Goal: Transaction & Acquisition: Purchase product/service

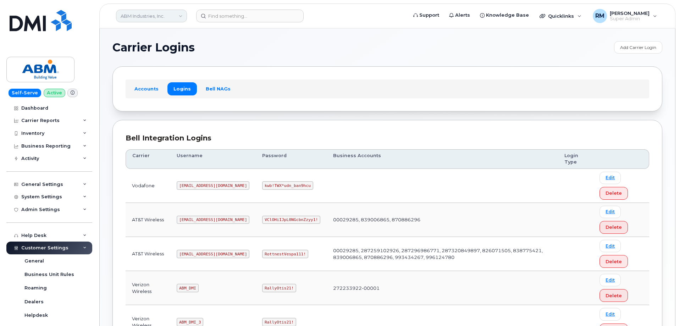
click at [153, 17] on link "ABM Industries, Inc." at bounding box center [151, 16] width 71 height 13
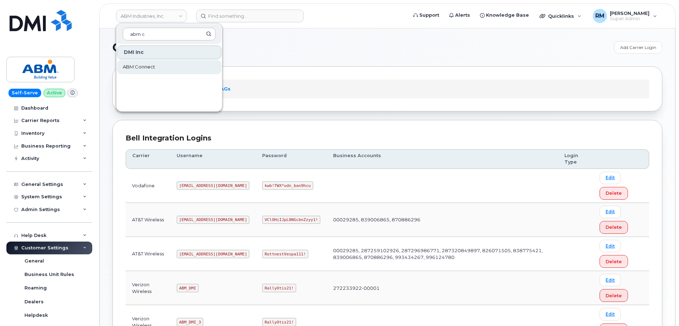
type input "abm c"
click at [154, 65] on span "ABM Connect" at bounding box center [139, 66] width 32 height 7
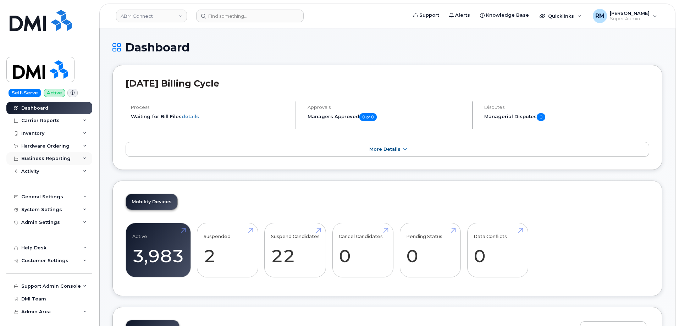
click at [74, 157] on div "Business Reporting" at bounding box center [49, 158] width 86 height 13
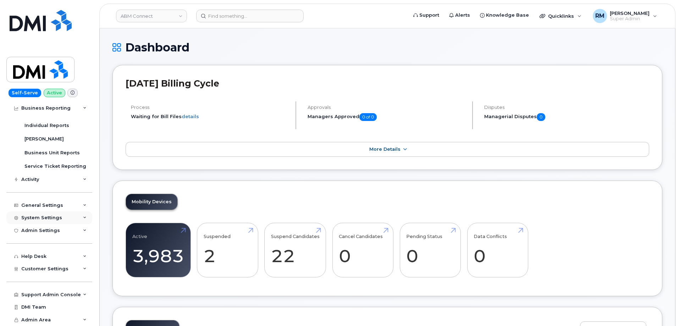
click at [83, 216] on icon at bounding box center [85, 218] width 4 height 4
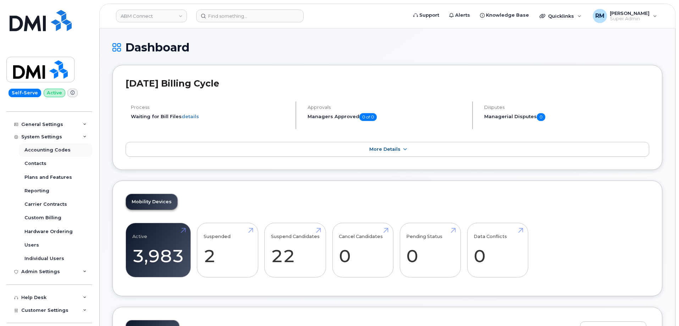
scroll to position [166, 0]
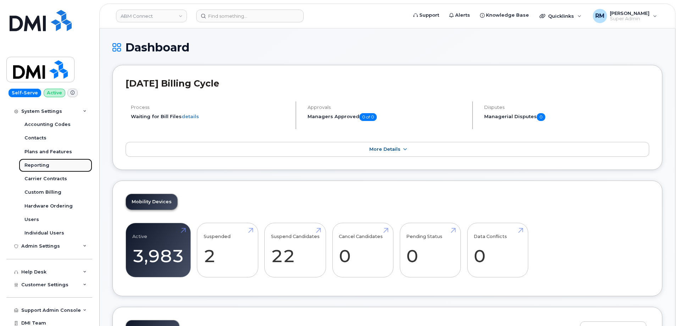
click at [36, 166] on div "Reporting" at bounding box center [36, 165] width 25 height 6
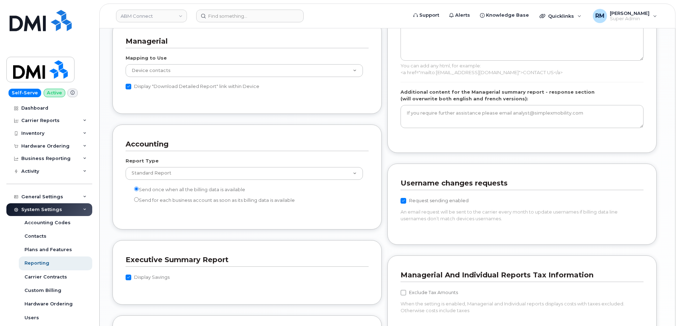
scroll to position [532, 0]
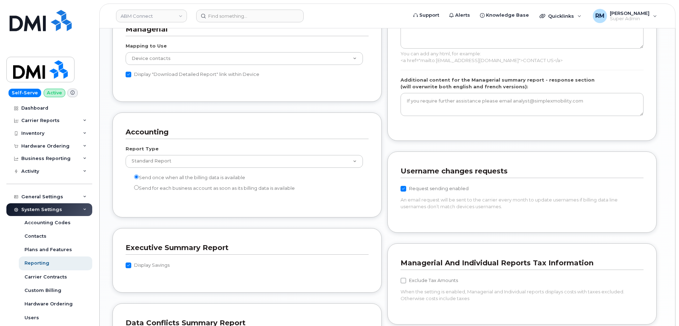
click at [405, 188] on input "Request sending enabled" at bounding box center [403, 189] width 6 height 6
checkbox input "false"
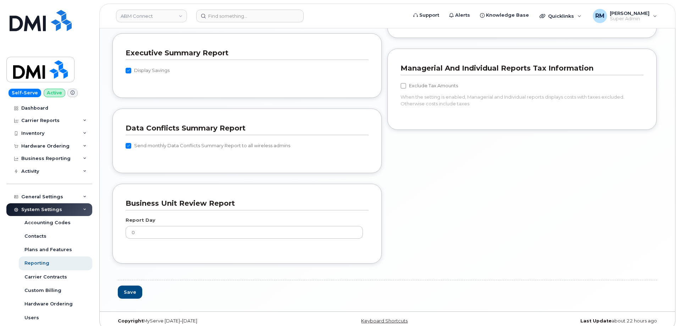
scroll to position [735, 0]
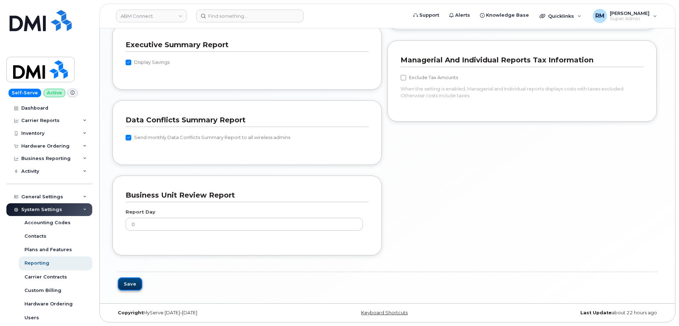
click at [134, 285] on button "Save" at bounding box center [130, 283] width 24 height 13
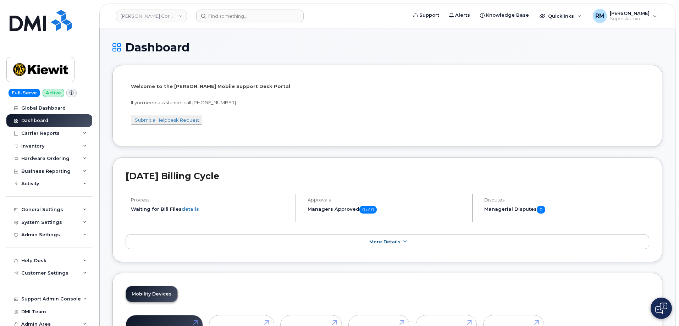
drag, startPoint x: 598, startPoint y: 50, endPoint x: 590, endPoint y: 50, distance: 7.1
click at [598, 50] on h1 "Dashboard" at bounding box center [387, 47] width 550 height 12
click at [219, 16] on input at bounding box center [249, 16] width 107 height 13
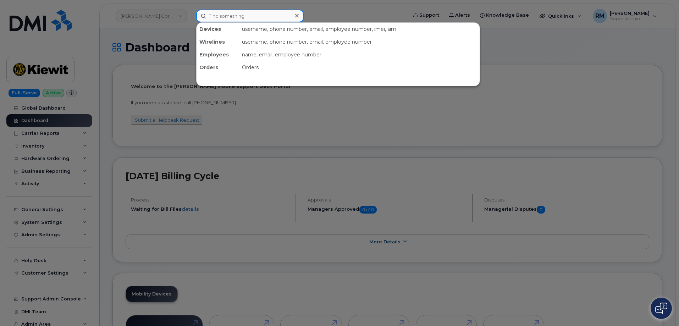
paste input "298450"
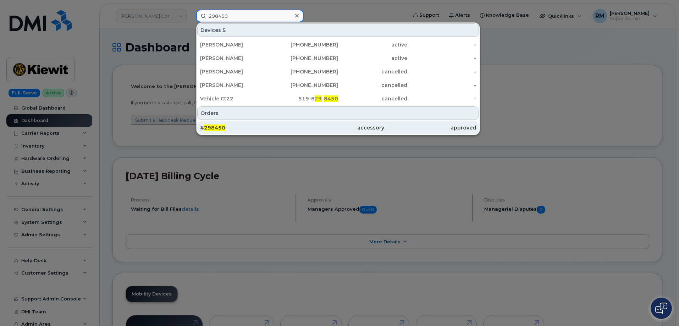
type input "298450"
click at [216, 128] on span "298450" at bounding box center [214, 127] width 21 height 6
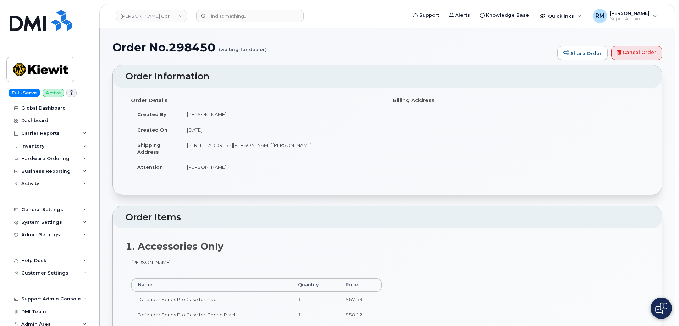
scroll to position [35, 0]
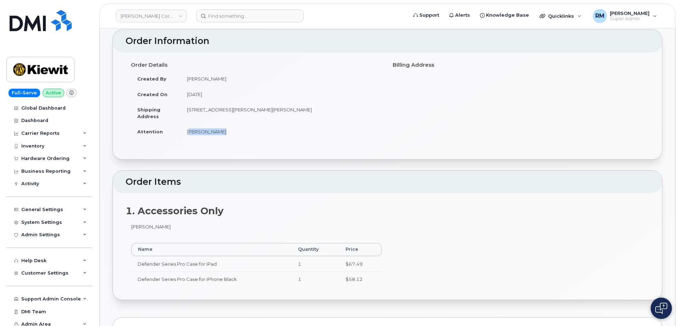
drag, startPoint x: 221, startPoint y: 131, endPoint x: 182, endPoint y: 134, distance: 39.1
click at [182, 134] on td "Ivan Venegas" at bounding box center [281, 132] width 201 height 16
copy td "Ivan Venegas"
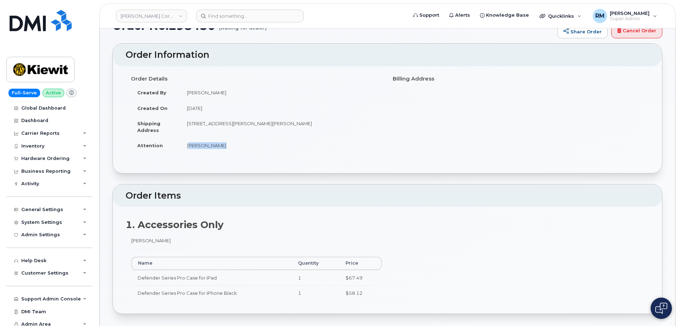
scroll to position [0, 0]
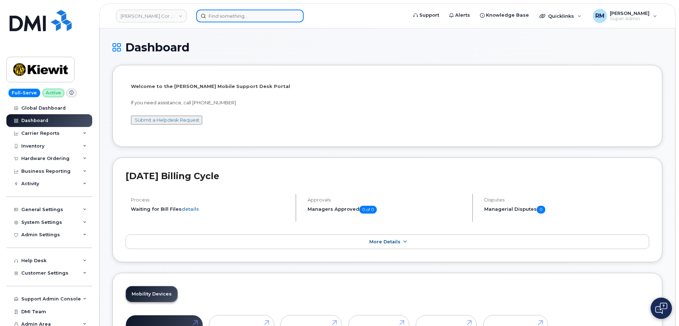
click at [230, 14] on input at bounding box center [249, 16] width 107 height 13
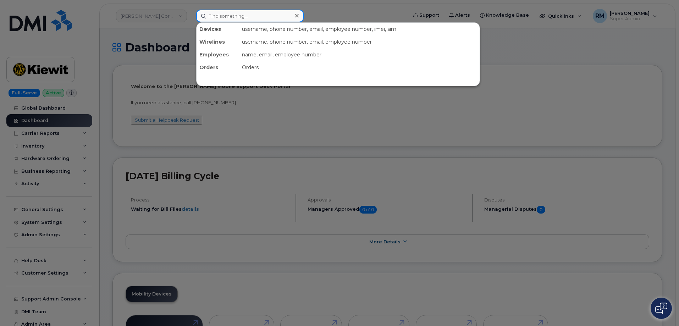
paste input "647-217-3364"
type input "647-217-3364"
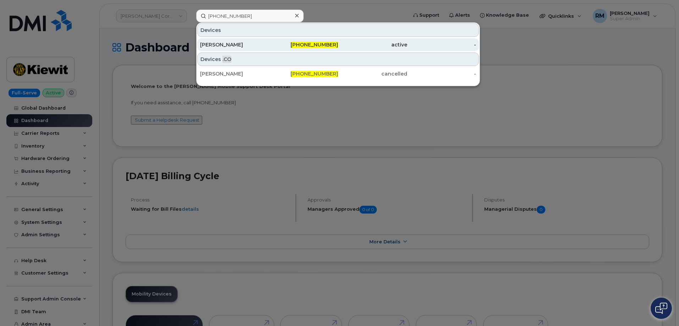
click at [222, 43] on div "[PERSON_NAME]" at bounding box center [234, 44] width 69 height 7
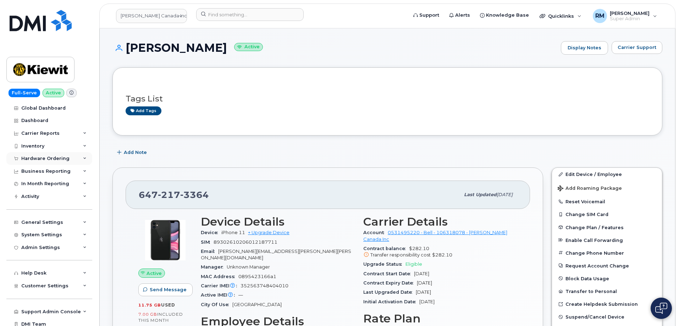
click at [38, 157] on div "Hardware Ordering" at bounding box center [45, 159] width 48 height 6
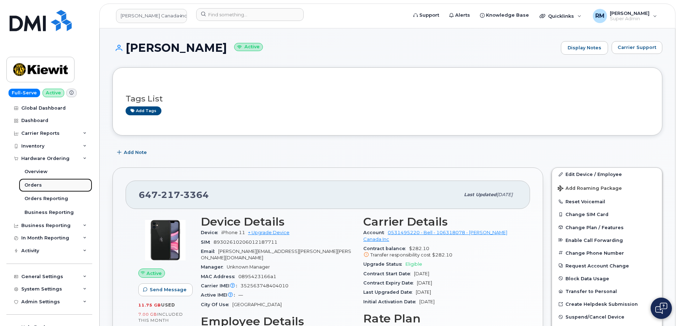
click at [32, 186] on div "Orders" at bounding box center [32, 185] width 17 height 6
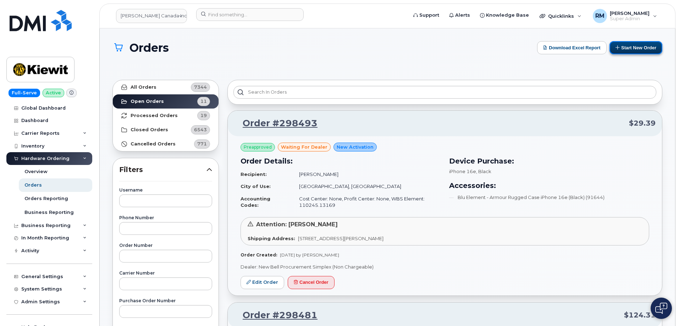
click at [643, 48] on button "Start New Order" at bounding box center [635, 47] width 53 height 13
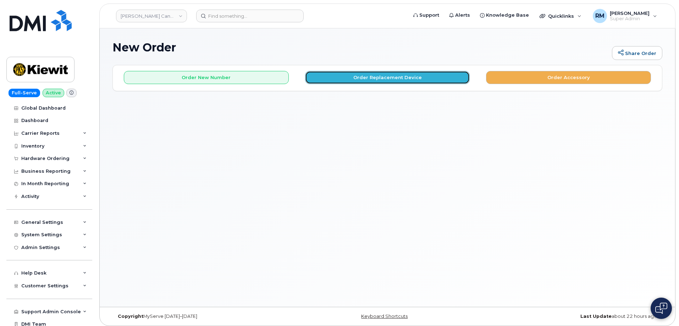
click at [359, 71] on button "Order Replacement Device" at bounding box center [387, 77] width 165 height 13
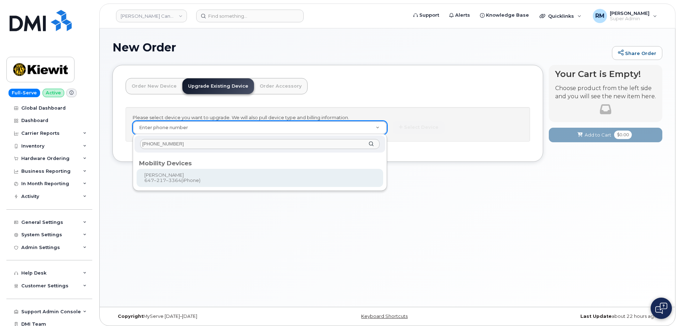
type input "647-217-3364"
type input "179993"
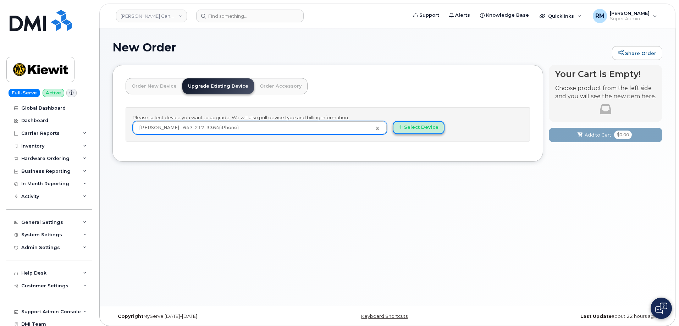
click at [420, 127] on button "Select Device" at bounding box center [419, 127] width 52 height 13
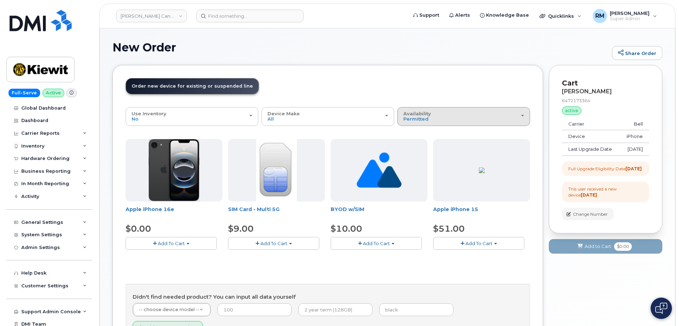
click at [432, 111] on div "Availability Permitted All" at bounding box center [463, 116] width 121 height 11
click at [410, 145] on label "All" at bounding box center [406, 144] width 15 height 9
click at [0, 0] on input "All" at bounding box center [0, 0] width 0 height 0
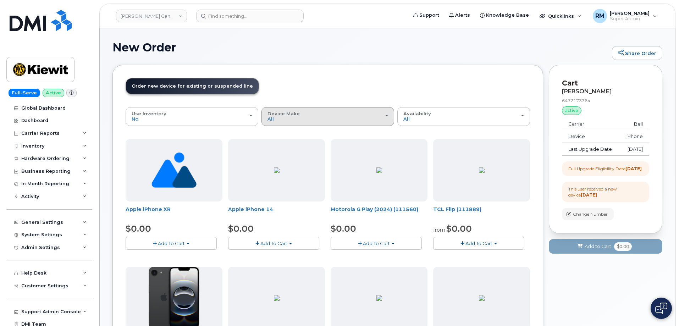
click at [315, 116] on div "Device Make All Aircard Android Cell Phone HUB iPhone Tablet Unknown" at bounding box center [327, 116] width 121 height 11
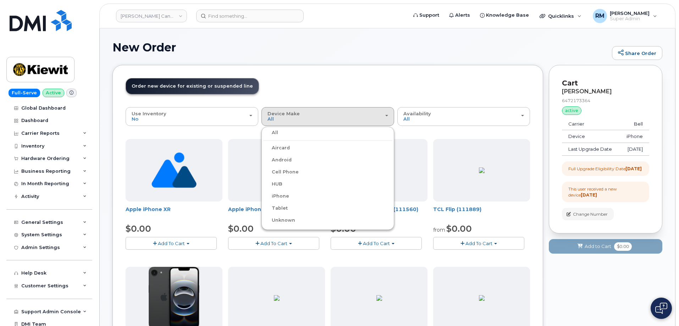
click at [284, 195] on label "iPhone" at bounding box center [276, 196] width 26 height 9
click at [0, 0] on input "iPhone" at bounding box center [0, 0] width 0 height 0
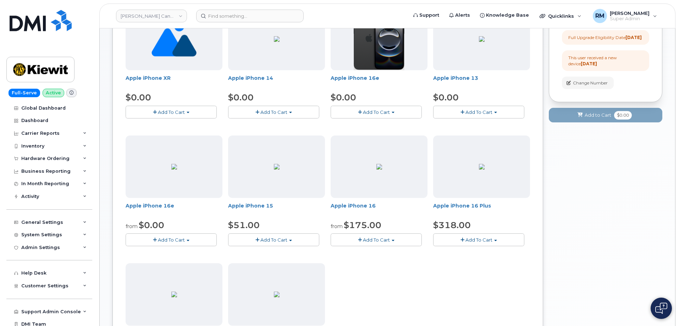
scroll to position [142, 0]
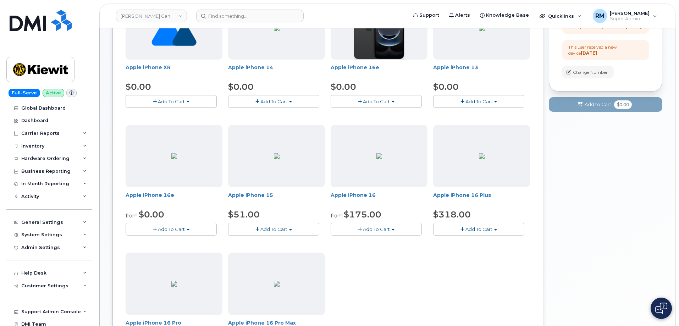
click at [385, 231] on span "Add To Cart" at bounding box center [376, 229] width 27 height 6
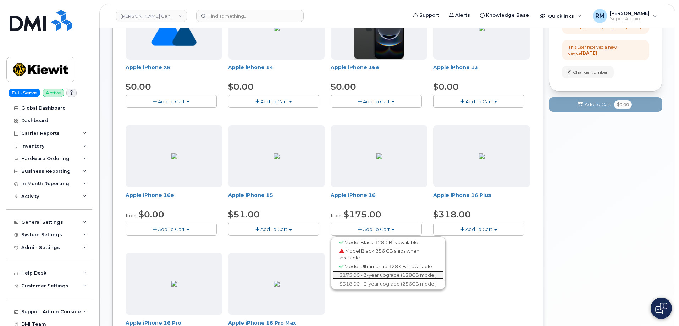
click at [381, 276] on link "$175.00 - 3-year upgrade (128GB model)" at bounding box center [387, 275] width 111 height 9
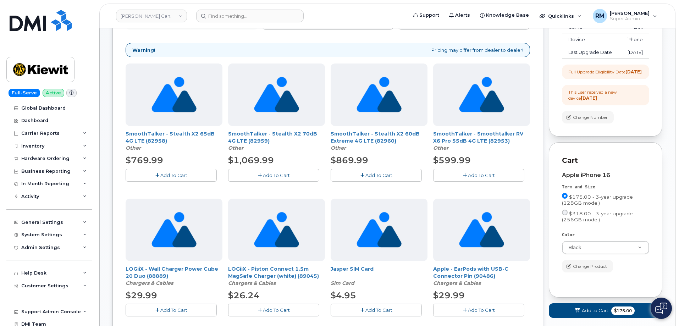
scroll to position [0, 0]
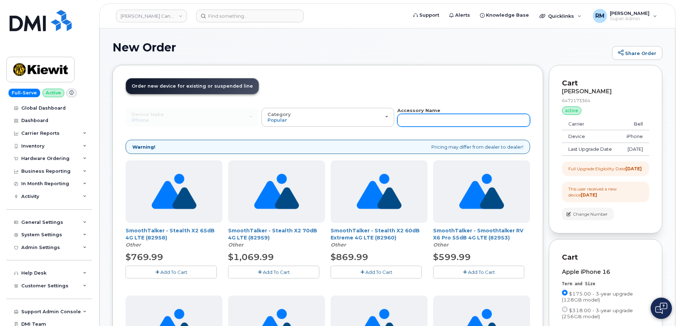
click at [438, 120] on input "text" at bounding box center [463, 120] width 133 height 13
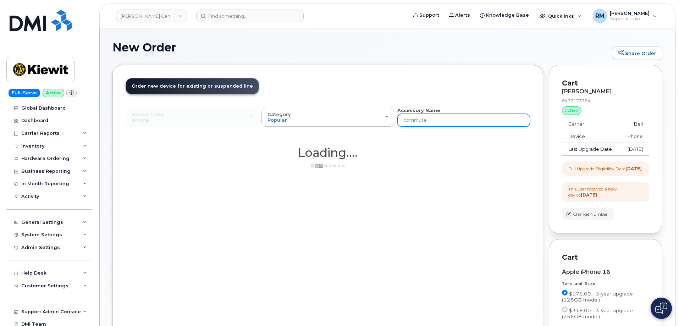
type input "commuter"
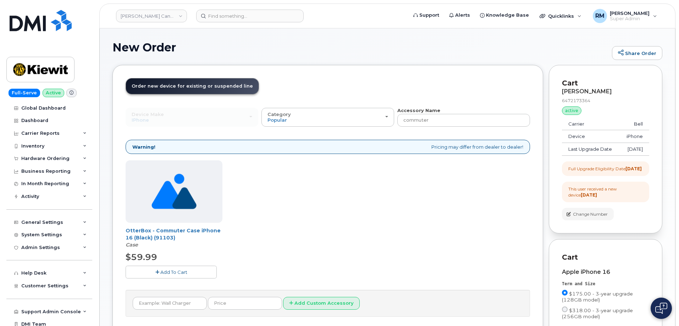
click at [168, 270] on span "Add To Cart" at bounding box center [173, 272] width 27 height 6
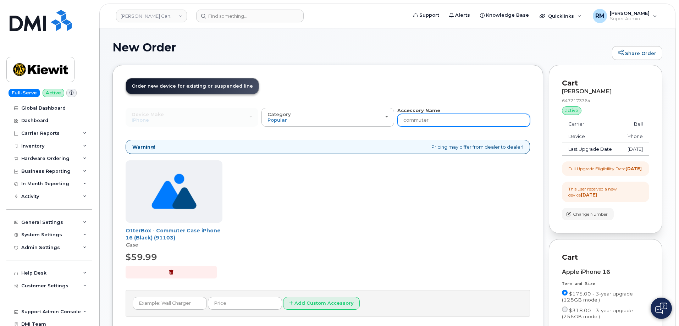
click at [418, 120] on input "commuter" at bounding box center [463, 120] width 133 height 13
type input "charg"
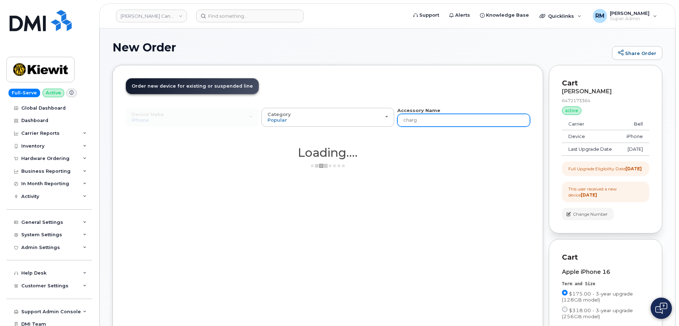
click at [418, 120] on input "charg" at bounding box center [463, 120] width 133 height 13
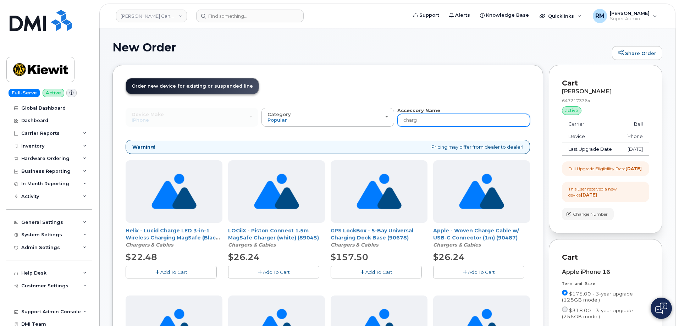
click at [411, 122] on input "charg" at bounding box center [463, 120] width 133 height 13
type input "c"
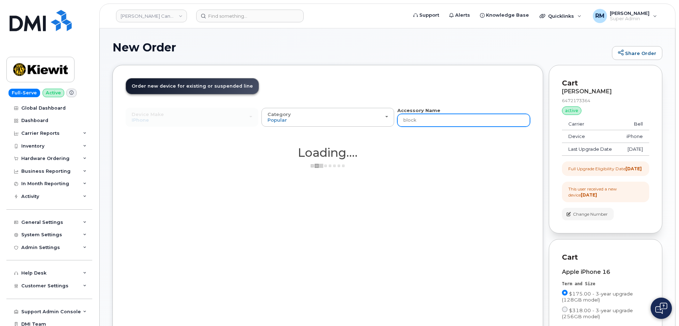
type input "block"
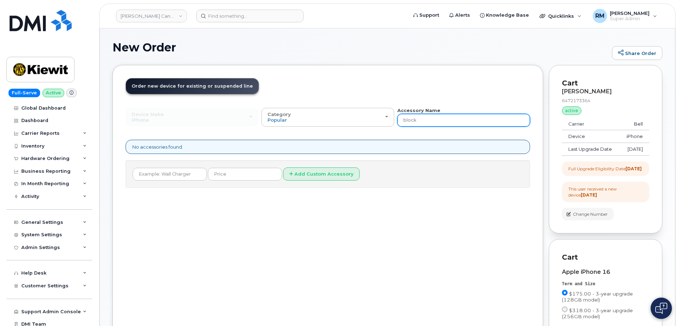
click at [411, 122] on input "block" at bounding box center [463, 120] width 133 height 13
type input "charg"
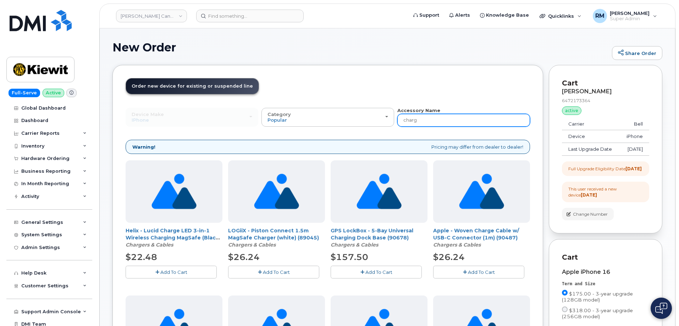
click at [416, 123] on input "charg" at bounding box center [463, 120] width 133 height 13
type input "20w"
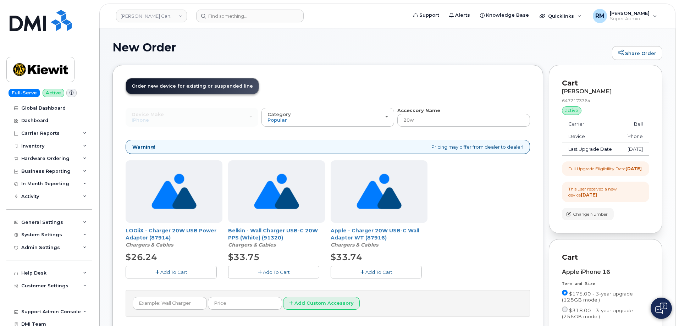
click at [372, 274] on span "Add To Cart" at bounding box center [378, 272] width 27 height 6
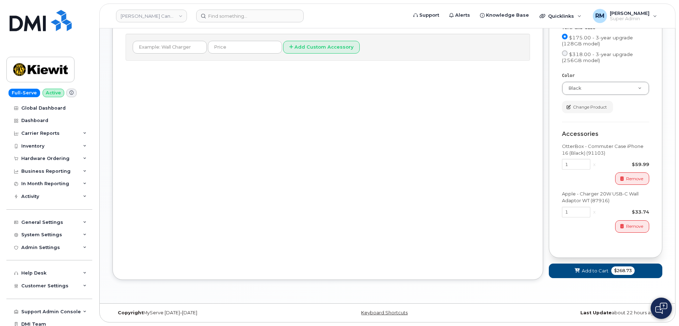
scroll to position [268, 0]
click at [592, 272] on span "Add to Cart" at bounding box center [595, 270] width 27 height 7
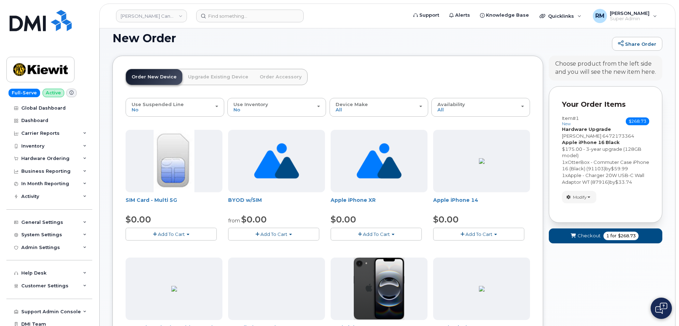
scroll to position [0, 0]
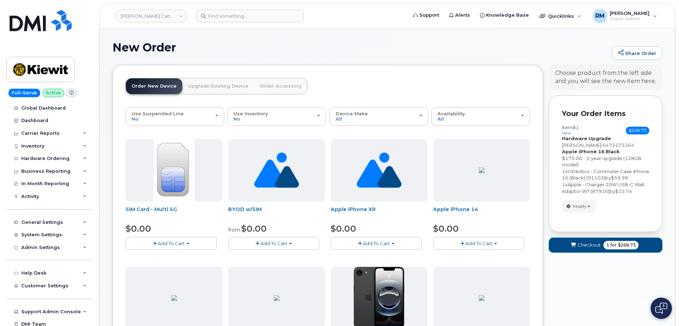
click at [596, 244] on span "Checkout" at bounding box center [588, 245] width 23 height 7
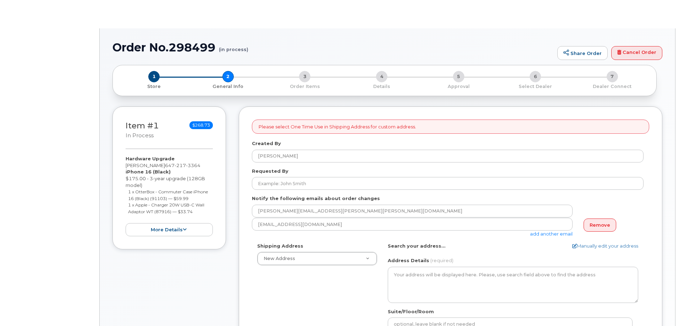
select select
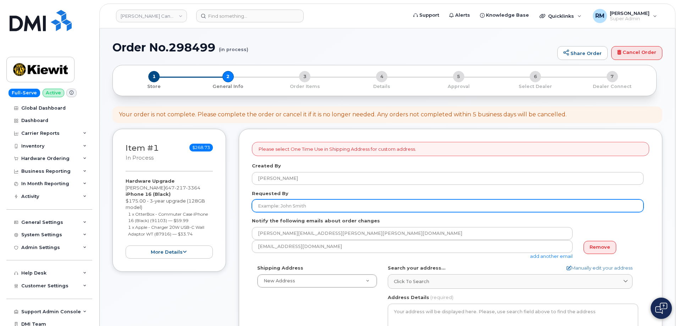
click at [286, 205] on input "Requested By" at bounding box center [448, 205] width 392 height 13
type input "[PERSON_NAME]"
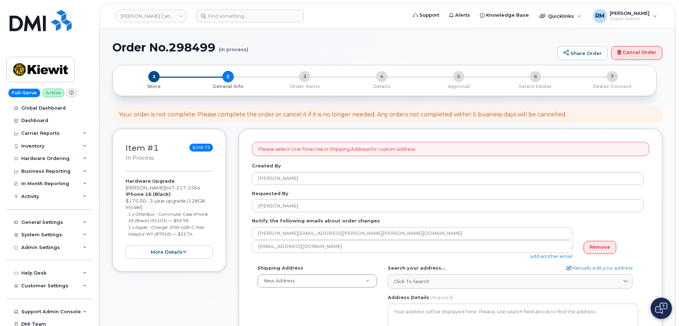
click at [561, 256] on link "add another email" at bounding box center [551, 256] width 43 height 6
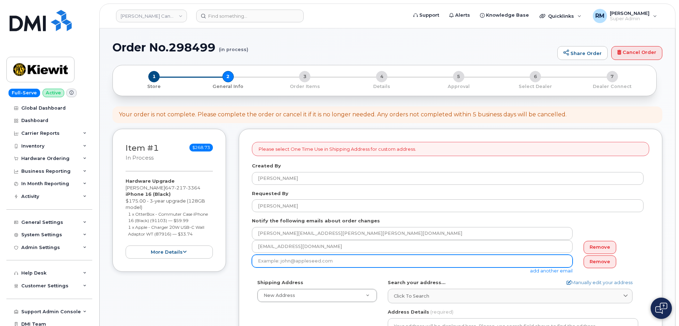
click at [472, 263] on input "email" at bounding box center [412, 261] width 321 height 13
type input "KEVIN.GREGORY@KIEWIT.COM"
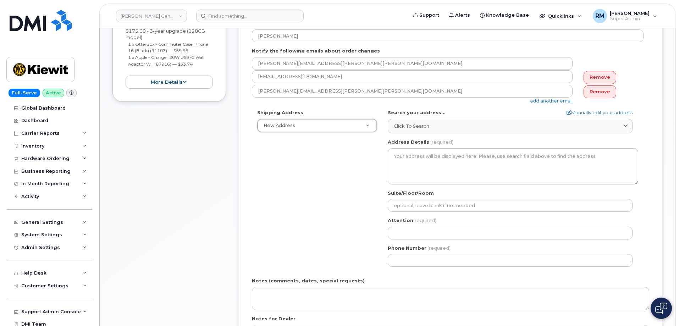
scroll to position [177, 0]
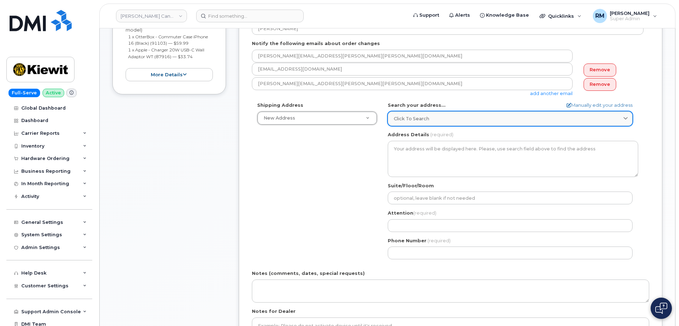
click at [426, 120] on span "Click to search" at bounding box center [411, 118] width 35 height 7
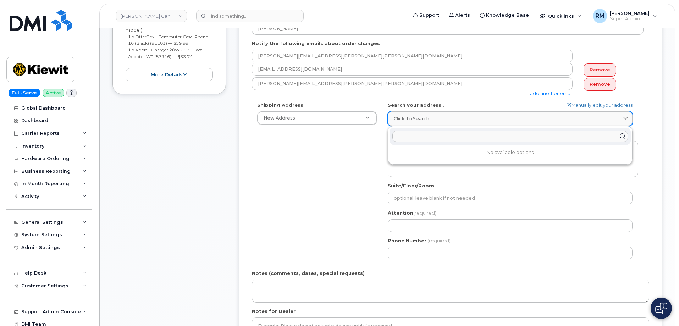
paste input "33 Yonge Street, Suite 1301, Toronto, ON, M5E-0A9"
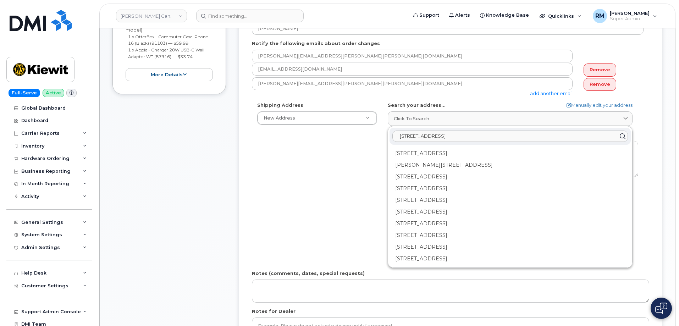
type input "33 Yonge Street, Suite 1301, Toronto, ON, M5E-0A9"
click at [337, 165] on div "Shipping Address New Address New Address 10333 Southport Road SW 100-10333 Sout…" at bounding box center [448, 183] width 392 height 163
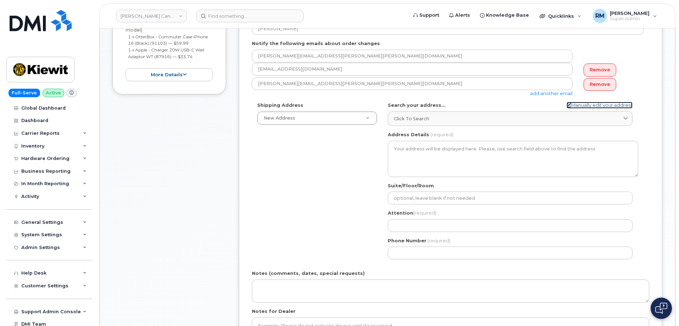
click at [566, 104] on icon at bounding box center [568, 105] width 5 height 5
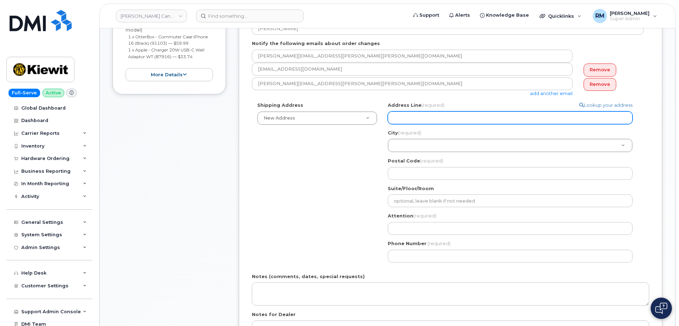
click at [413, 119] on input "Address Line (required)" at bounding box center [510, 117] width 245 height 13
paste input "33 Yonge Street, Suite 1301, Toronto, ON, M5E-0A9"
select select
type input "33 Yonge Street, Suite 1301, Toronto, ON, M5E-0A9"
drag, startPoint x: 433, startPoint y: 118, endPoint x: 459, endPoint y: 116, distance: 25.6
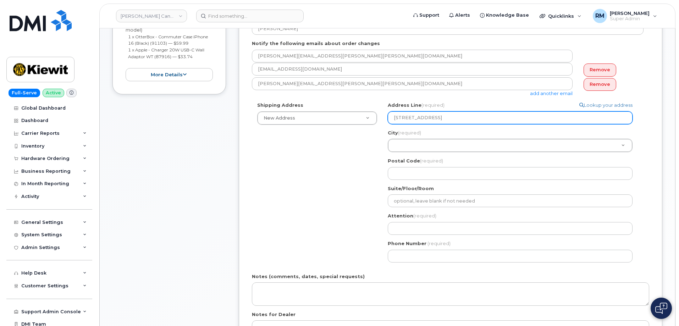
click at [459, 116] on input "33 Yonge Street, Suite 1301, Toronto, ON, M5E-0A9" at bounding box center [510, 117] width 245 height 13
select select
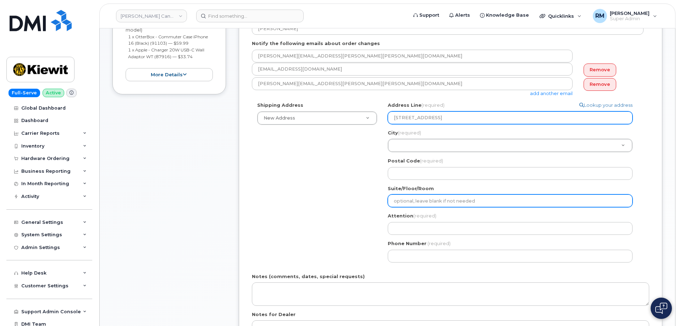
type input "33 Yonge Street, , Toronto, ON, M5E-0A9"
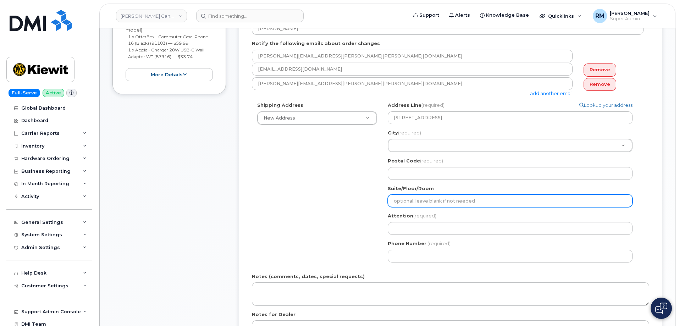
click at [418, 201] on input "Suite/Floor/Room" at bounding box center [510, 200] width 245 height 13
paste input "Suite 1301"
select select
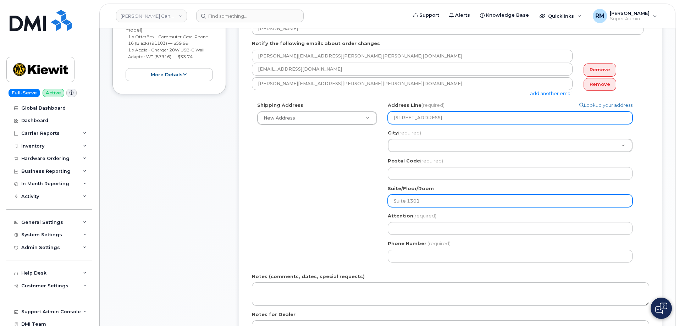
type input "Suite 1301"
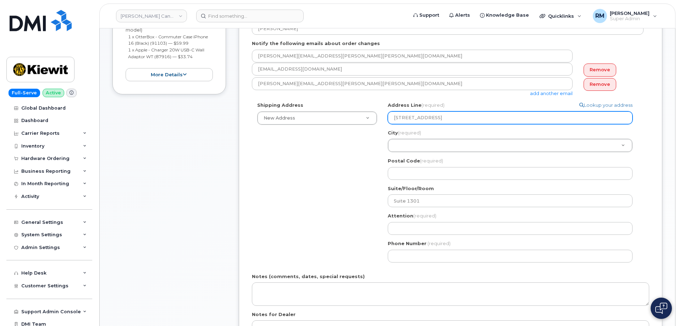
drag, startPoint x: 466, startPoint y: 117, endPoint x: 498, endPoint y: 124, distance: 31.9
click at [512, 117] on input "33 Yonge Street, , Toronto, ON, M5E-0A9" at bounding box center [510, 117] width 245 height 13
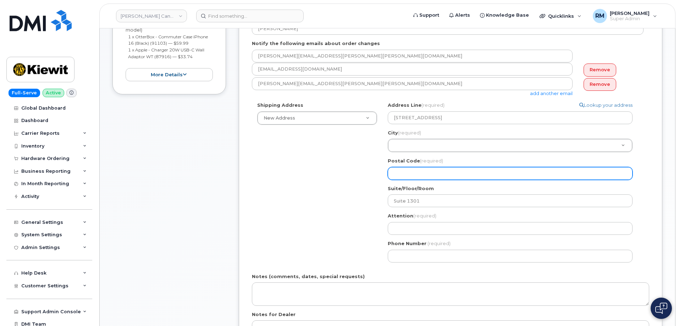
click at [415, 175] on input "Postal Code (required)" at bounding box center [510, 173] width 245 height 13
paste input "M5E-0A9"
select select
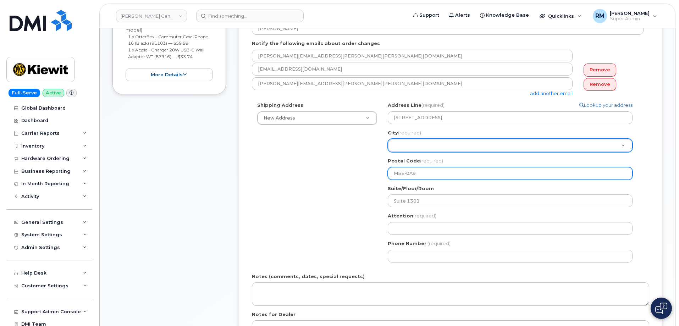
type input "M5E-0A9"
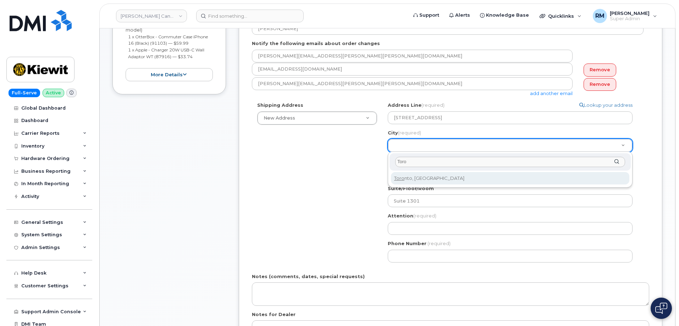
type input "Toro"
select select
type input "4934"
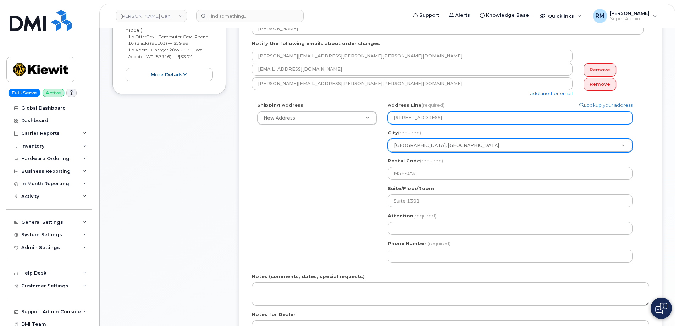
drag, startPoint x: 429, startPoint y: 116, endPoint x: 504, endPoint y: 112, distance: 75.0
click at [504, 112] on input "33 Yonge Street, , Toronto, ON, M5E-0A9" at bounding box center [510, 117] width 245 height 13
select select
type input "33 Yonge Street"
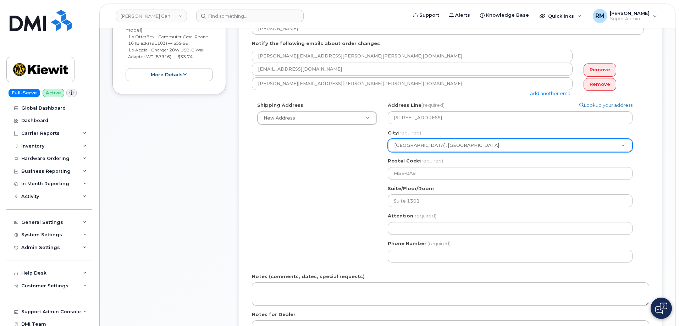
click at [306, 231] on div "Shipping Address New Address New Address 10333 Southport Road SW 100-10333 Sout…" at bounding box center [448, 185] width 392 height 166
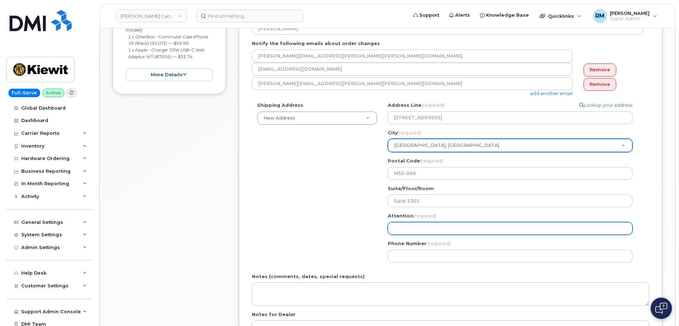
drag, startPoint x: 412, startPoint y: 231, endPoint x: 381, endPoint y: 221, distance: 33.0
click at [412, 231] on input "Attention (required)" at bounding box center [510, 228] width 245 height 13
paste input "[PERSON_NAME]"
select select
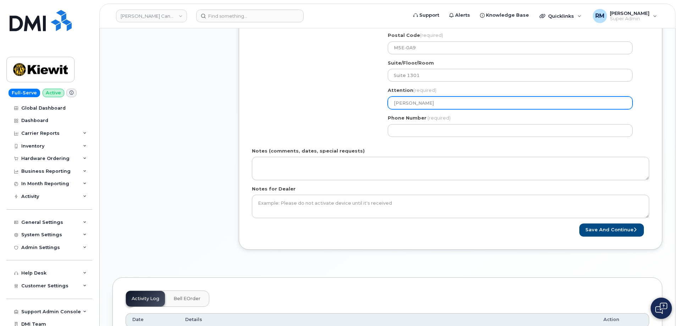
scroll to position [319, 0]
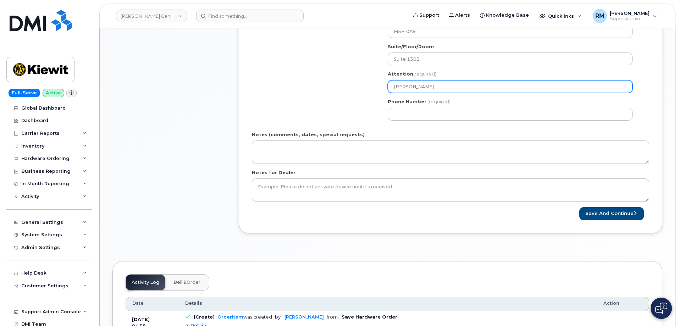
type input "[PERSON_NAME]"
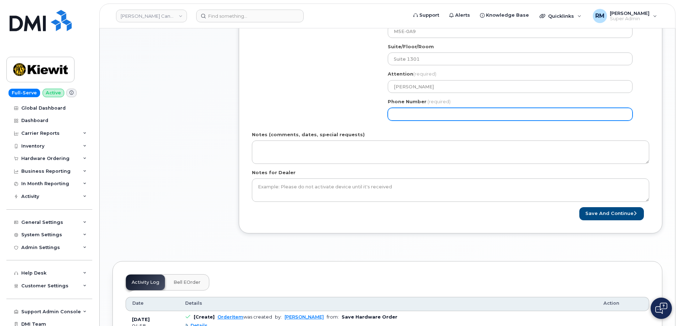
drag, startPoint x: 423, startPoint y: 115, endPoint x: 415, endPoint y: 118, distance: 9.2
click at [423, 115] on input "Phone Number" at bounding box center [510, 114] width 245 height 13
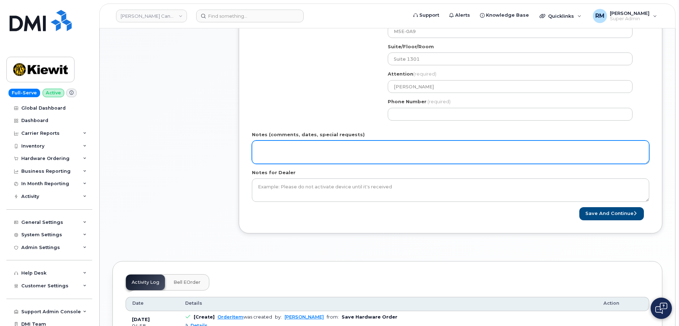
click at [299, 153] on textarea "Notes (comments, dates, special requests)" at bounding box center [450, 151] width 397 height 23
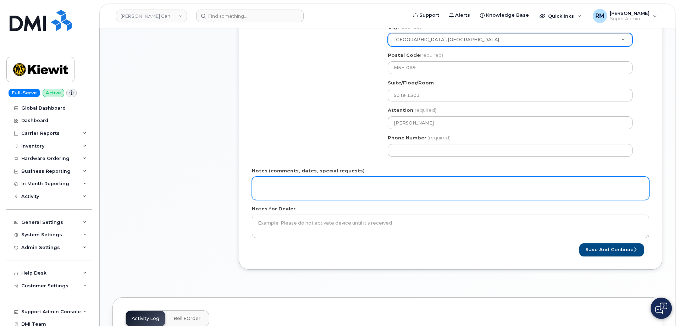
scroll to position [284, 0]
click at [298, 187] on textarea "Notes (comments, dates, special requests)" at bounding box center [450, 187] width 397 height 23
paste textarea "[PERSON_NAME] Union General Partnership"
type textarea "[PERSON_NAME] Union General Partnership"
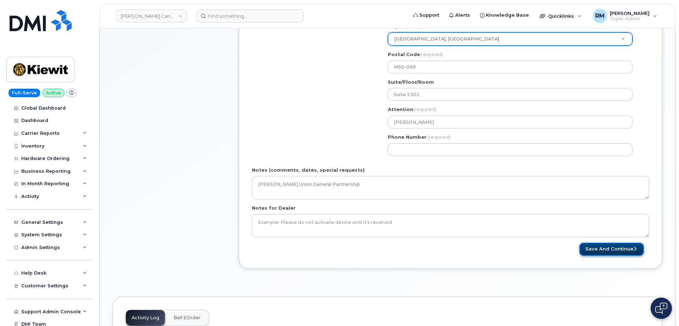
click at [617, 248] on button "Save and Continue" at bounding box center [611, 249] width 65 height 13
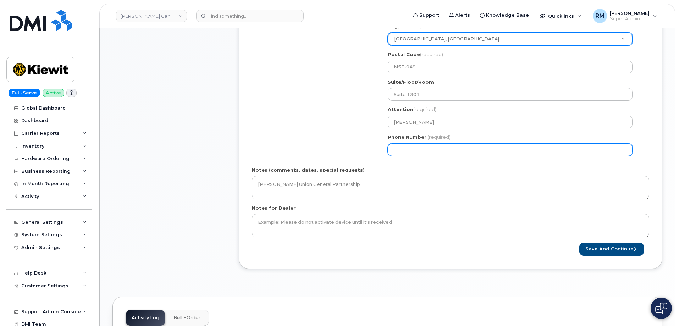
click at [418, 150] on input "Phone Number" at bounding box center [510, 149] width 245 height 13
select select
type input "6272173364"
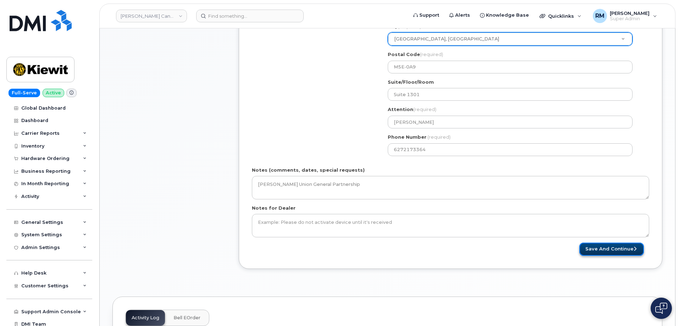
click at [607, 252] on button "Save and Continue" at bounding box center [611, 249] width 65 height 13
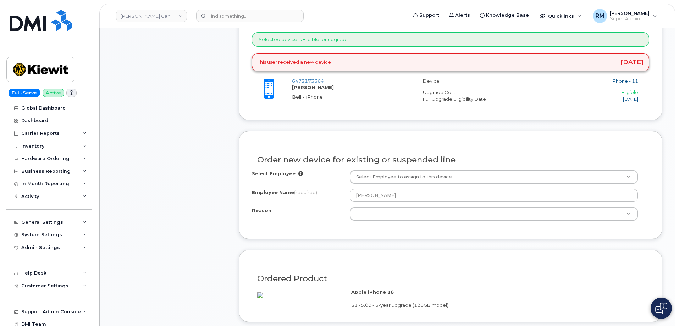
scroll to position [319, 0]
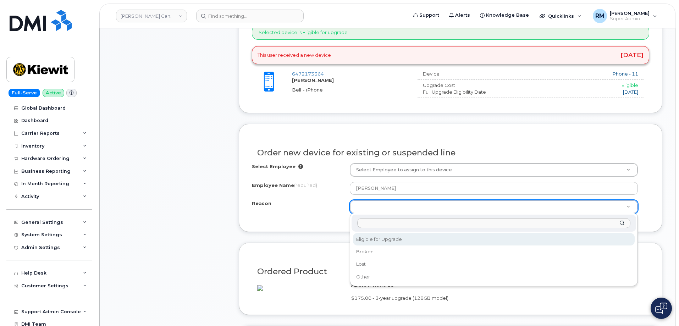
select select "eligible_for_upgrade"
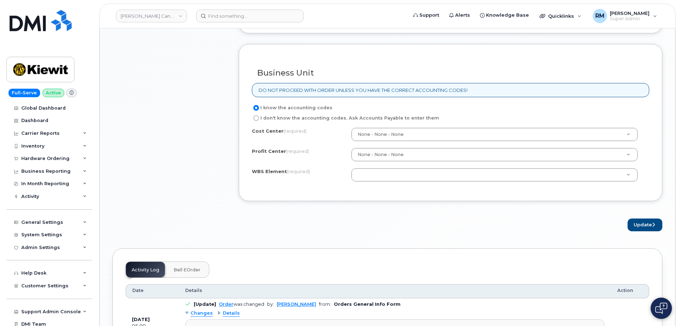
scroll to position [603, 0]
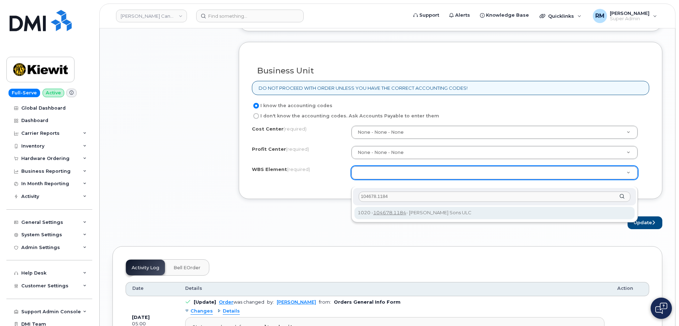
type input "104678.1184"
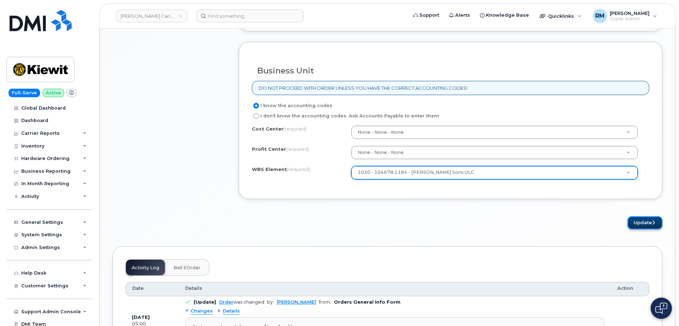
click at [646, 229] on button "Update" at bounding box center [644, 222] width 35 height 13
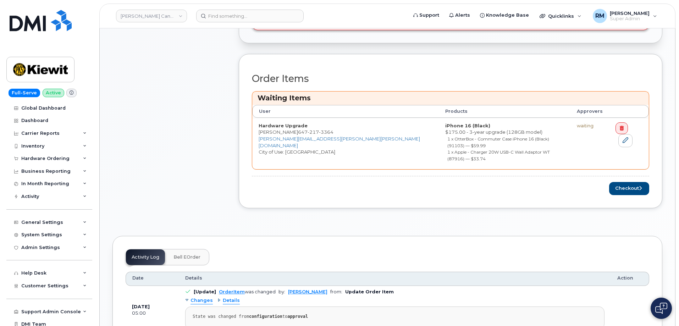
scroll to position [284, 0]
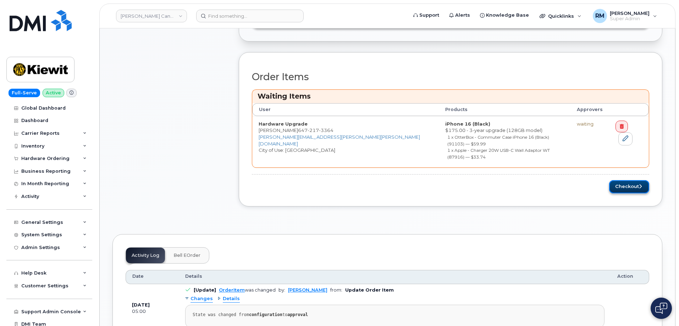
click at [646, 180] on button "Checkout" at bounding box center [629, 186] width 40 height 13
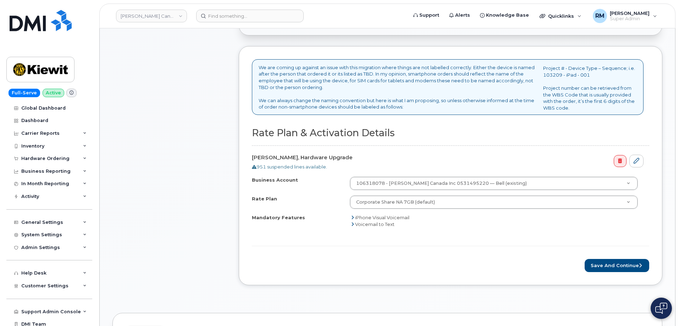
scroll to position [248, 0]
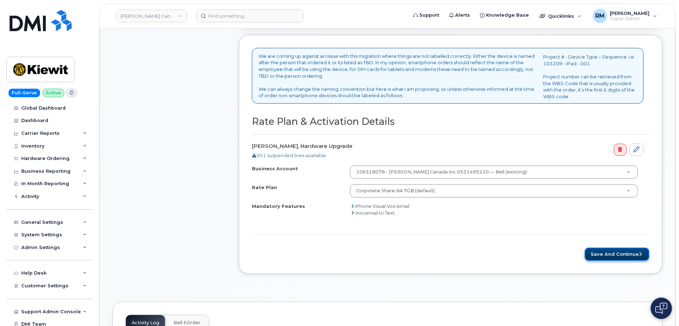
click at [617, 254] on button "Save and Continue" at bounding box center [616, 254] width 65 height 13
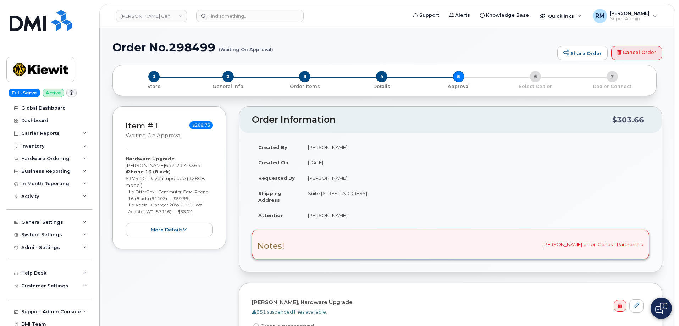
click at [196, 49] on h1 "Order No.298499 (Waiting On Approval)" at bounding box center [332, 47] width 441 height 12
copy h1 "298499"
